Goal: Information Seeking & Learning: Find specific fact

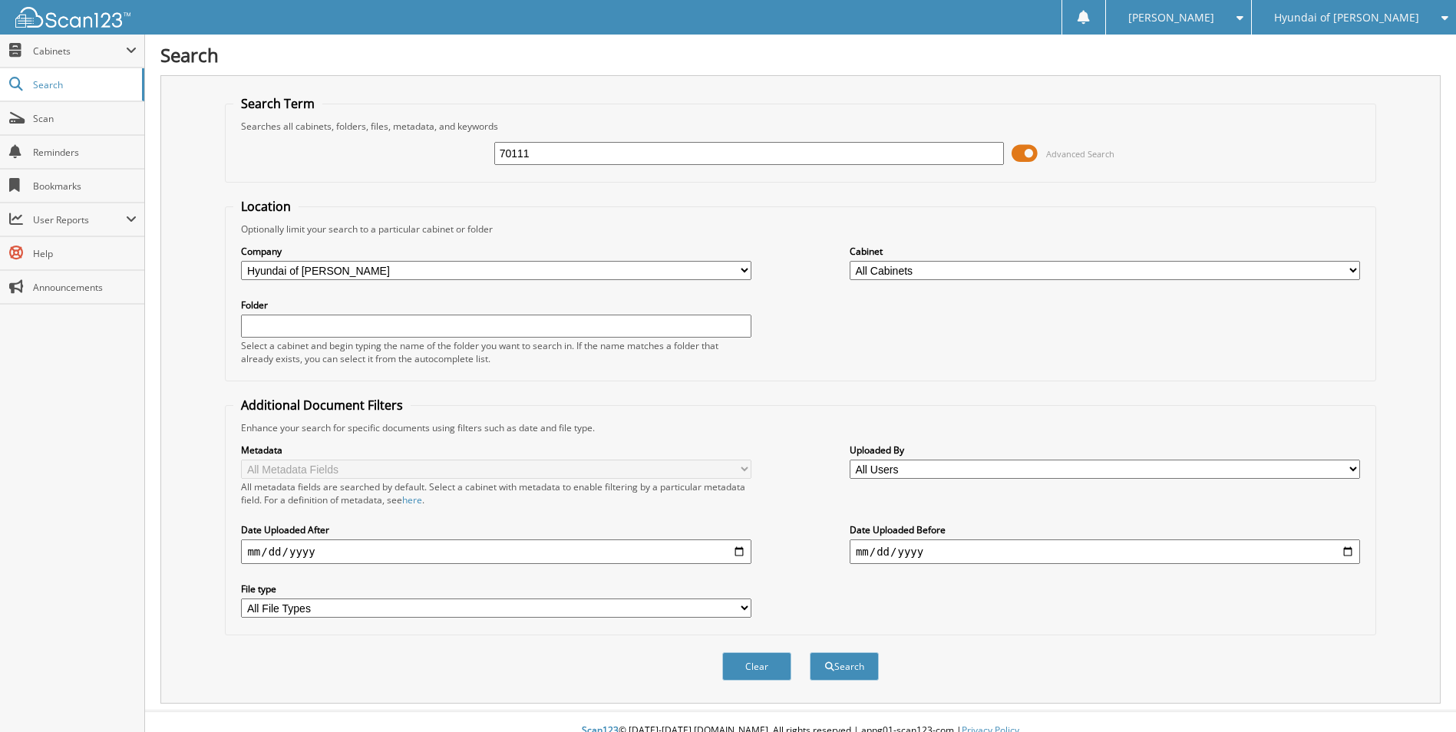
type input "70111"
click at [810, 653] on button "Search" at bounding box center [844, 667] width 69 height 28
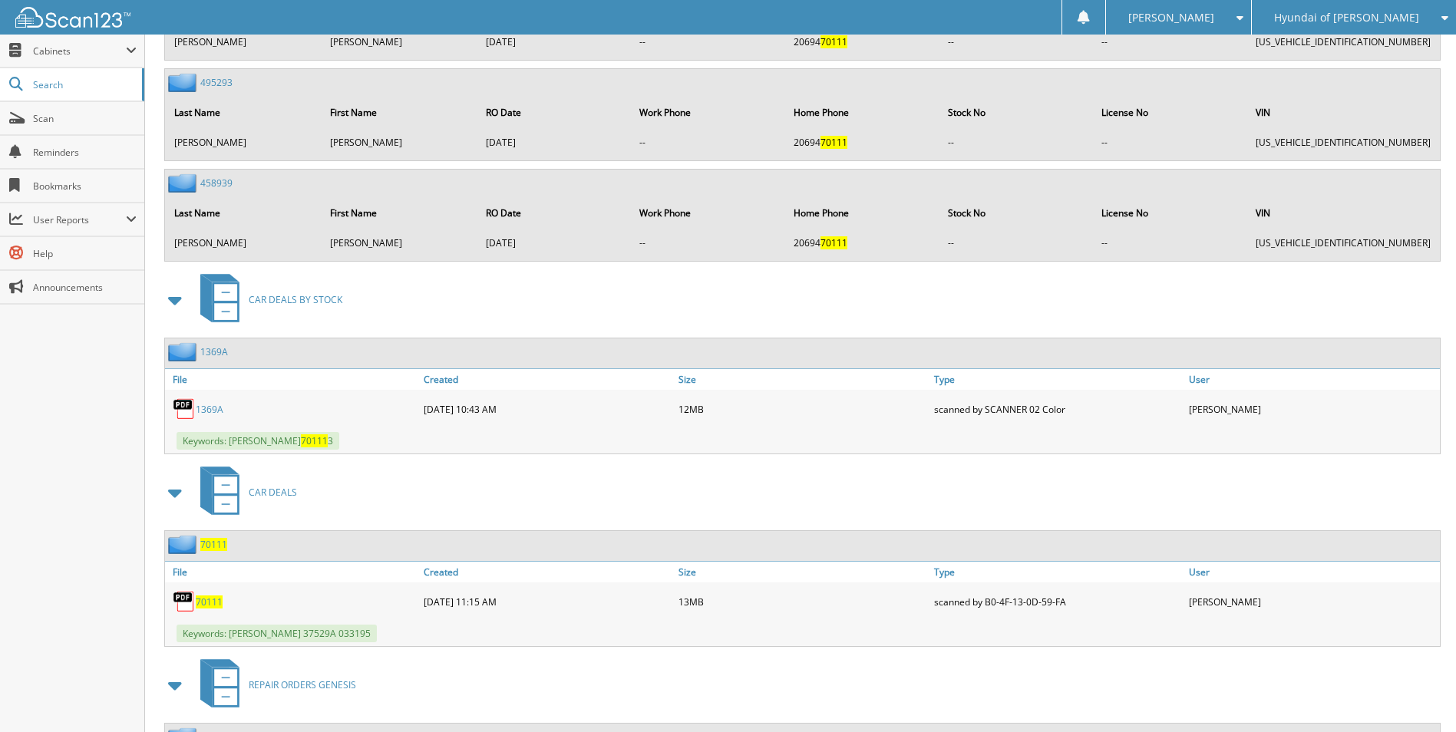
scroll to position [1689, 0]
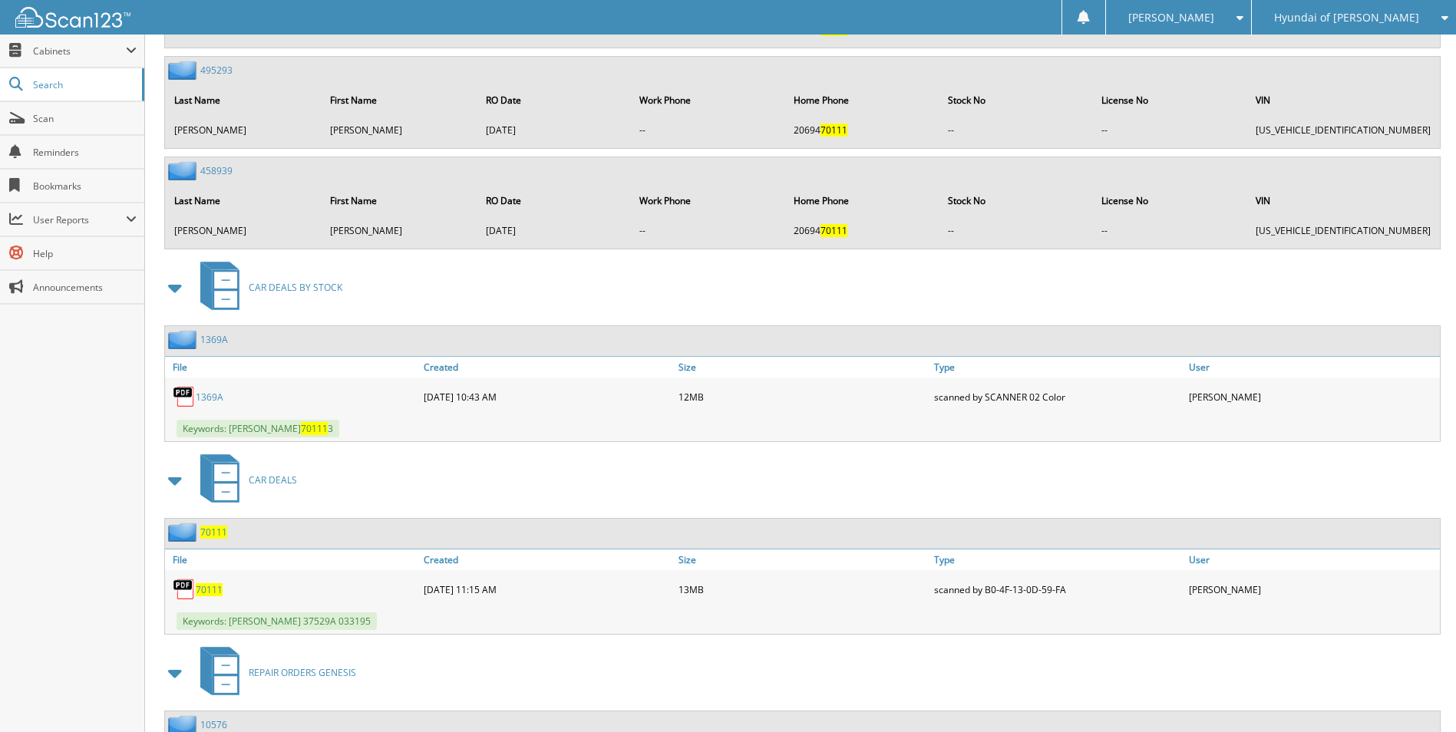
click at [213, 533] on span "70111" at bounding box center [213, 532] width 27 height 13
